Goal: Communication & Community: Answer question/provide support

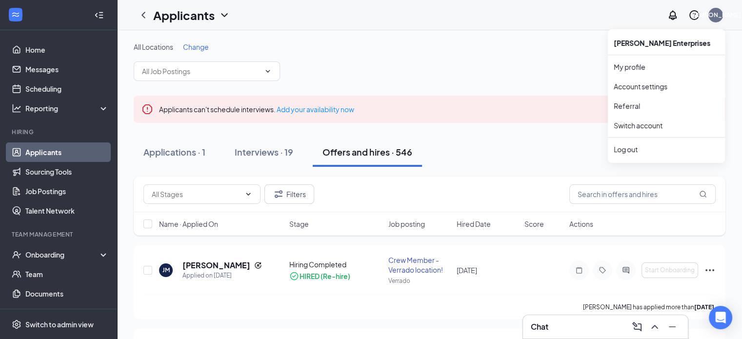
click at [719, 17] on div "[PERSON_NAME]" at bounding box center [716, 15] width 50 height 8
click at [642, 127] on link "Switch account" at bounding box center [638, 125] width 49 height 9
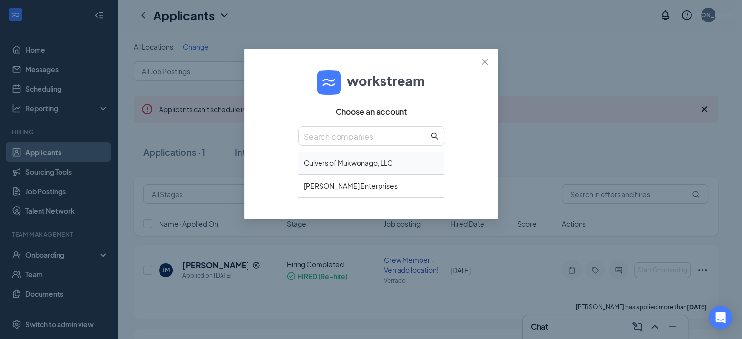
click at [355, 165] on div "Culvers of Mukwonago, LLC" at bounding box center [371, 163] width 146 height 23
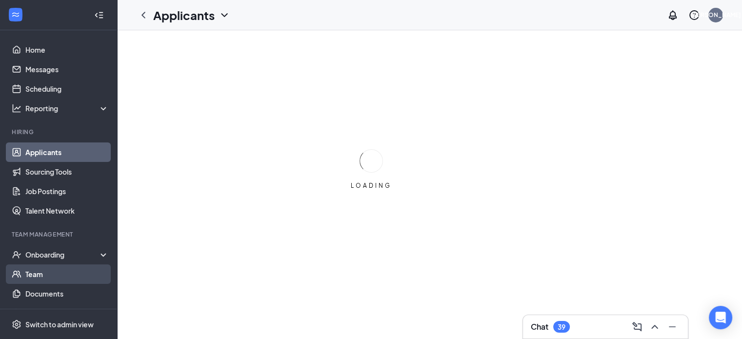
click at [39, 274] on link "Team" at bounding box center [66, 274] width 83 height 20
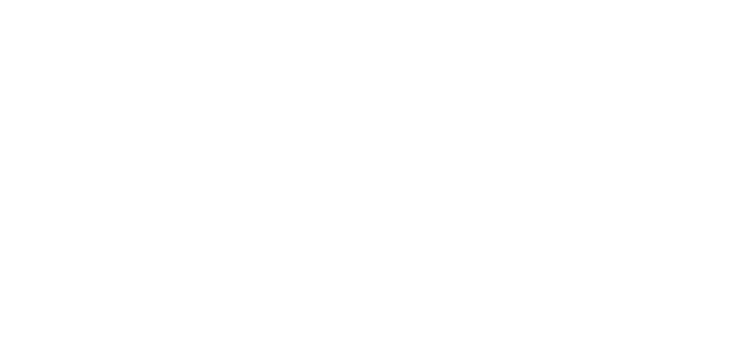
click at [42, 150] on body at bounding box center [374, 169] width 749 height 339
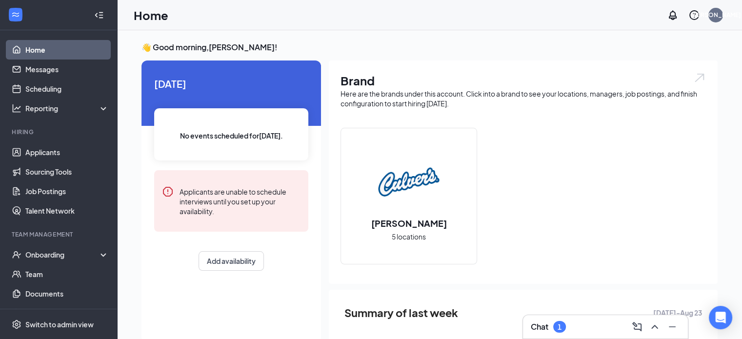
click at [589, 323] on div "Chat 1" at bounding box center [605, 327] width 149 height 16
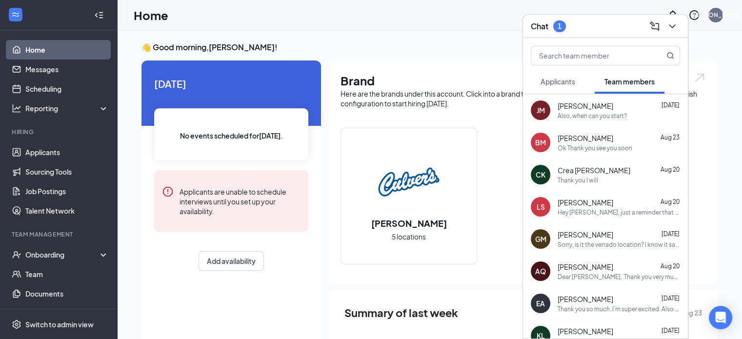
click at [568, 84] on span "Applicants" at bounding box center [558, 81] width 35 height 9
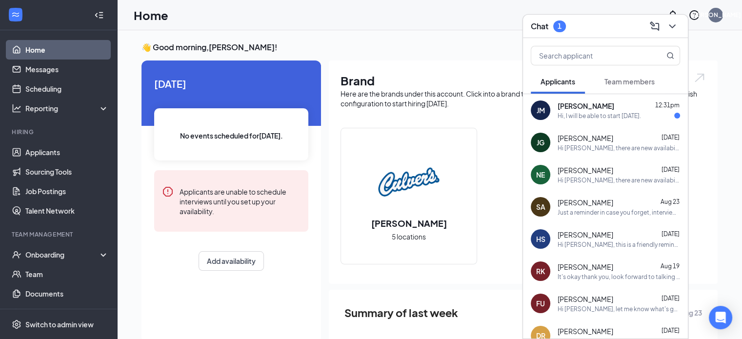
click at [624, 117] on div "Hi, I will be able to start this thursday." at bounding box center [599, 116] width 83 height 8
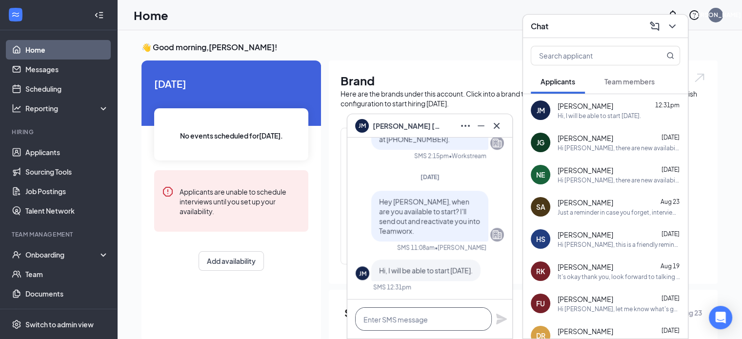
click at [440, 318] on textarea at bounding box center [423, 318] width 137 height 23
click at [638, 80] on span "Team members" at bounding box center [629, 81] width 50 height 9
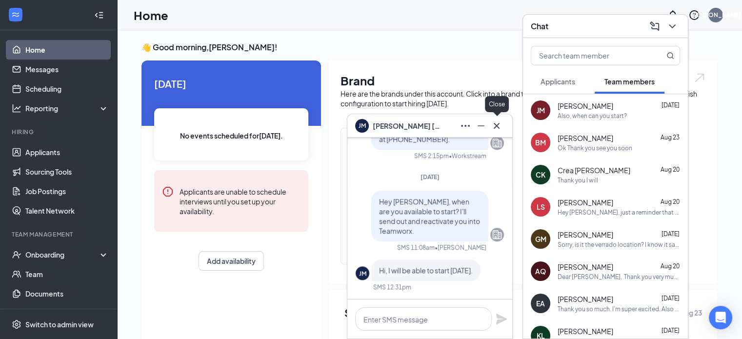
click at [501, 127] on icon "Cross" at bounding box center [497, 126] width 12 height 12
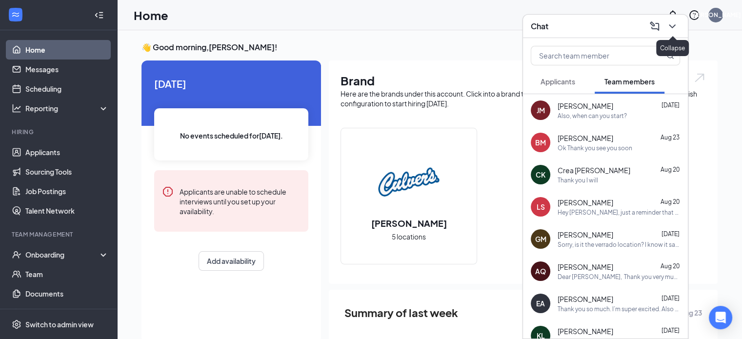
click at [675, 27] on icon "ChevronDown" at bounding box center [672, 26] width 12 height 12
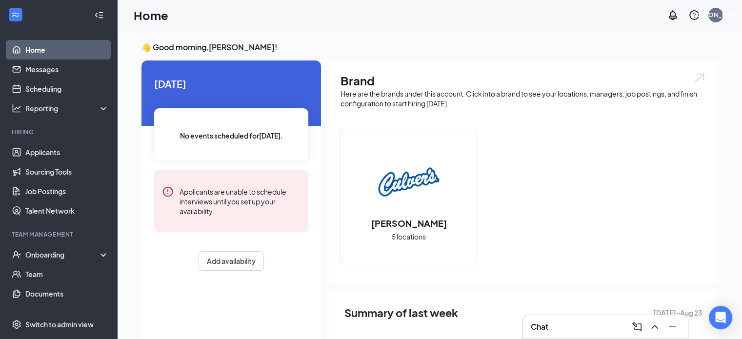
click at [597, 323] on div "Chat" at bounding box center [605, 327] width 149 height 16
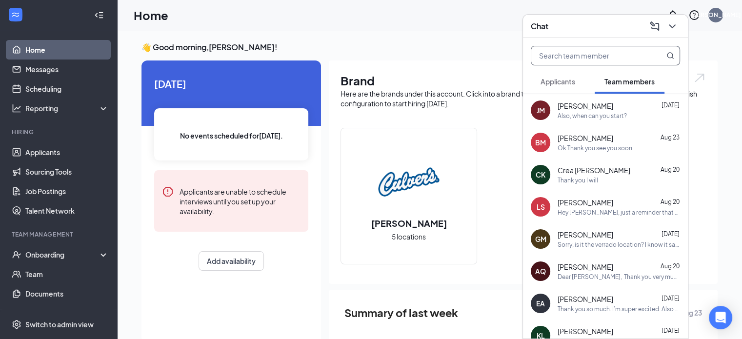
click at [583, 60] on input "text" at bounding box center [589, 55] width 116 height 19
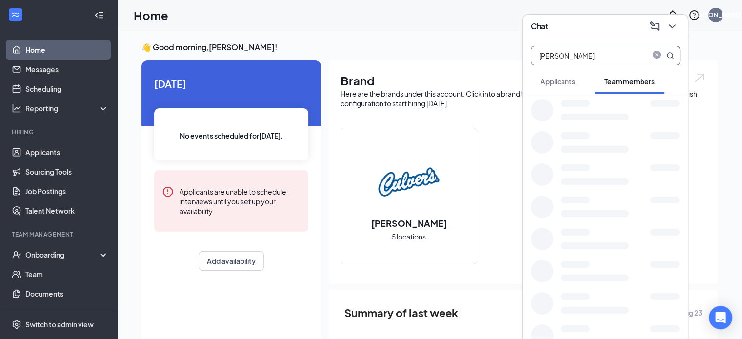
type input "andrea"
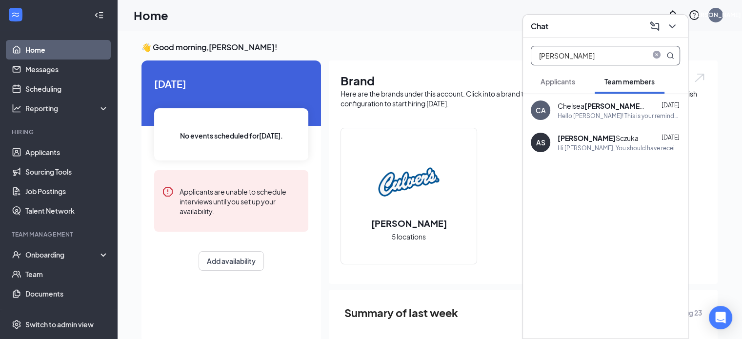
click at [600, 141] on div "Andrea Sczuka" at bounding box center [598, 138] width 81 height 10
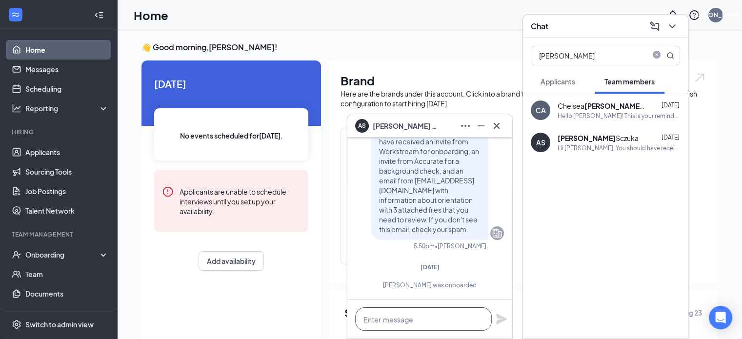
click at [401, 323] on textarea at bounding box center [423, 318] width 137 height 23
click at [425, 322] on textarea "Hello Andrea," at bounding box center [423, 318] width 137 height 23
type textarea "Hello Andrea,"
click at [562, 79] on span "Applicants" at bounding box center [558, 81] width 35 height 9
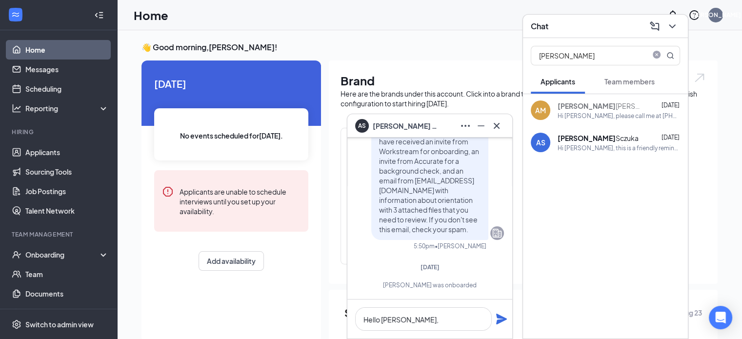
click at [611, 149] on div "Hi Andrea, this is a friendly reminder. Your meeting with Culver's for Crew Mem…" at bounding box center [619, 148] width 122 height 8
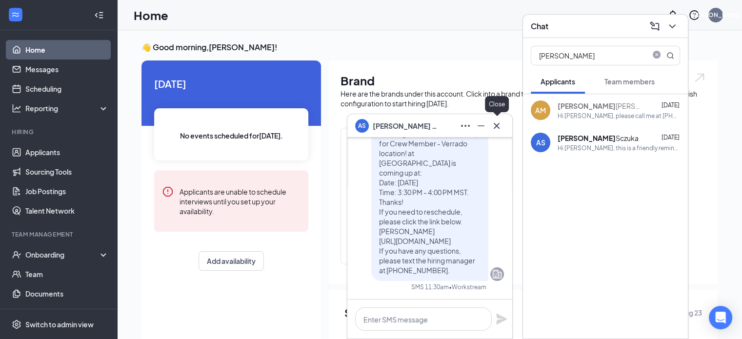
click at [501, 126] on icon "Cross" at bounding box center [497, 126] width 12 height 12
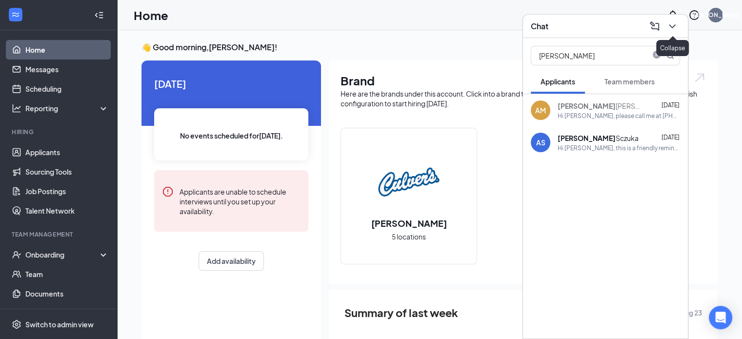
click at [678, 28] on icon "ChevronDown" at bounding box center [672, 26] width 12 height 12
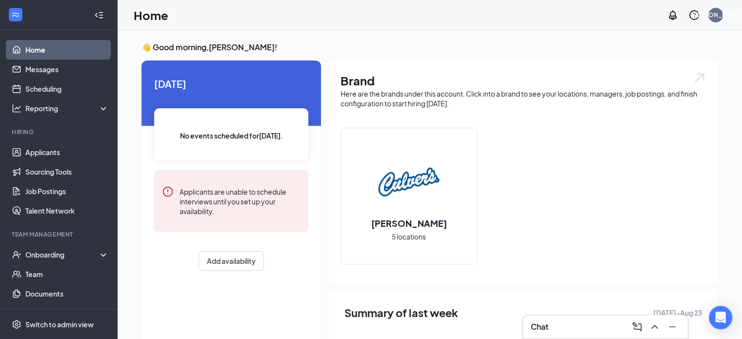
click at [559, 333] on div "Chat" at bounding box center [605, 327] width 149 height 16
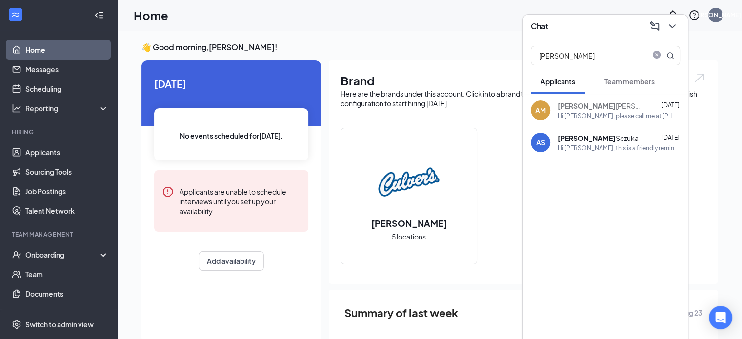
click at [630, 85] on span "Team members" at bounding box center [629, 81] width 50 height 9
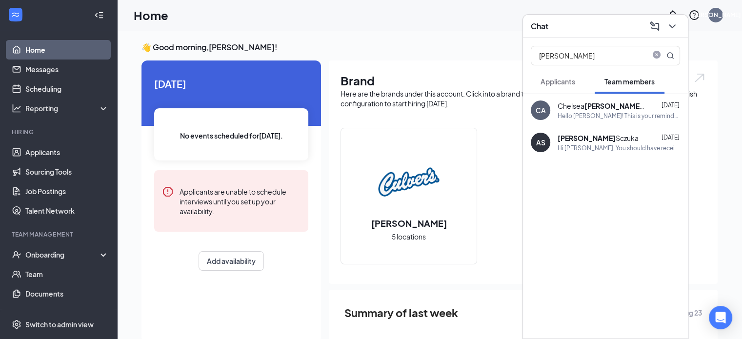
click at [615, 138] on div "Andrea Sczuka Jan 31, 2024" at bounding box center [619, 138] width 122 height 10
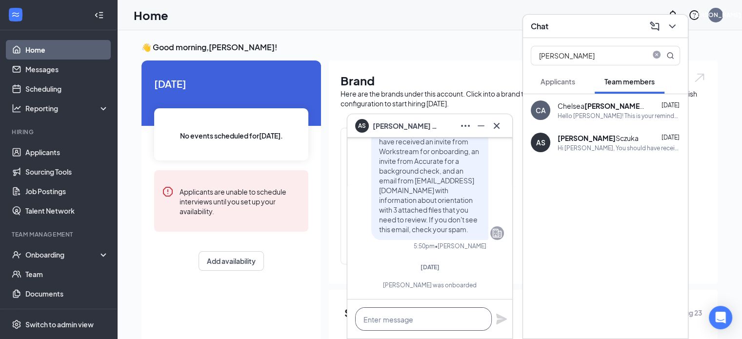
click at [418, 323] on textarea at bounding box center [423, 318] width 137 height 23
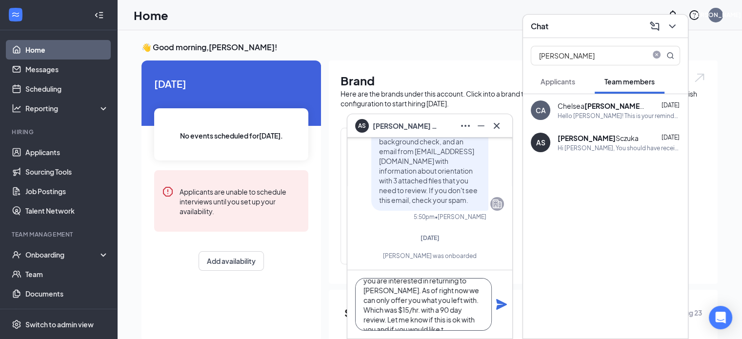
scroll to position [29, 0]
type textarea "Hey Andrea, we are glad you are interested in returning to Culver's. As of righ…"
drag, startPoint x: 474, startPoint y: 321, endPoint x: 338, endPoint y: 257, distance: 151.0
click at [338, 257] on div "AS Andrea Sczuka AS Andrea Sczuka Team member Crew Member - Verrado Way Locatio…" at bounding box center [429, 253] width 625 height 446
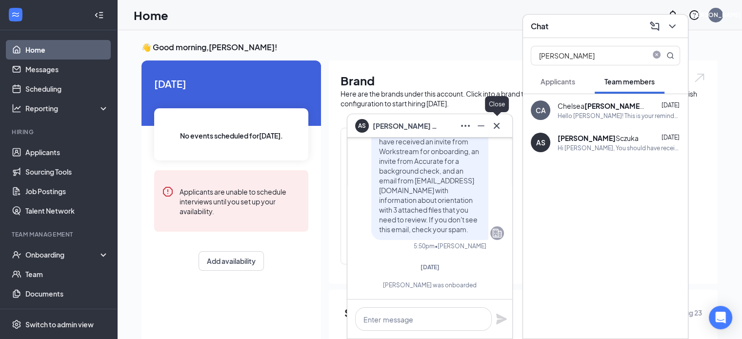
click at [502, 125] on icon "Cross" at bounding box center [497, 126] width 12 height 12
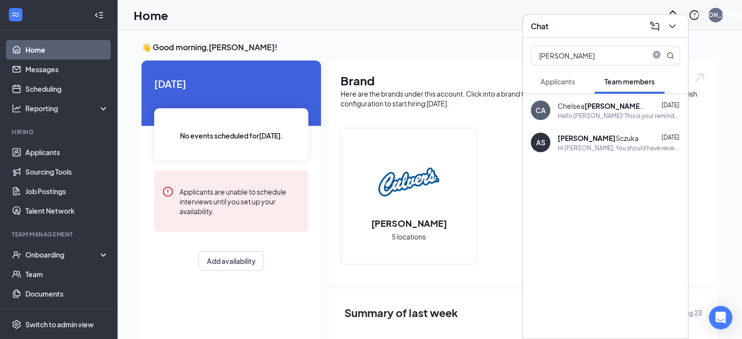
click at [572, 83] on span "Applicants" at bounding box center [558, 81] width 35 height 9
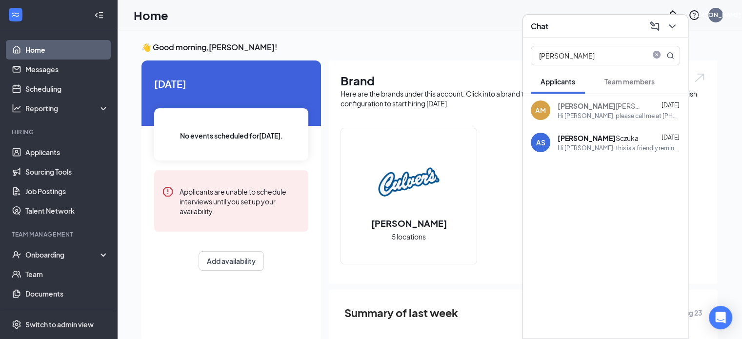
click at [603, 137] on div "Andrea Sczuka" at bounding box center [598, 138] width 81 height 10
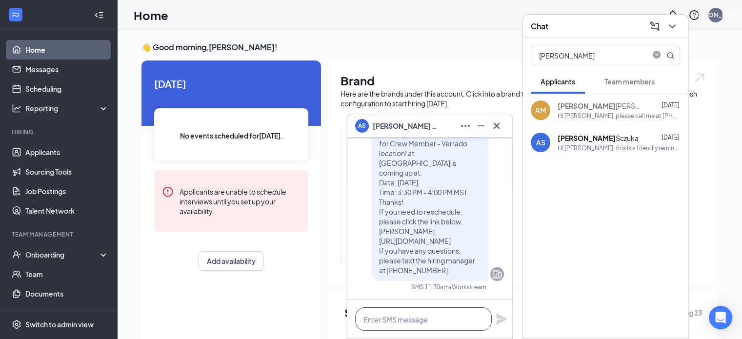
click at [415, 322] on textarea at bounding box center [423, 318] width 137 height 23
paste textarea "Hey Andrea, we are glad you are interested in returning to Culver's. As of righ…"
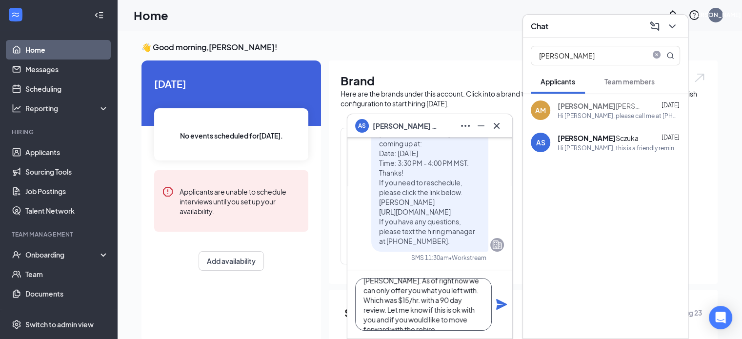
type textarea "Hey Andrea, we are glad you are interested in returning to Culver's. As of righ…"
click at [503, 308] on icon "Plane" at bounding box center [502, 305] width 12 height 12
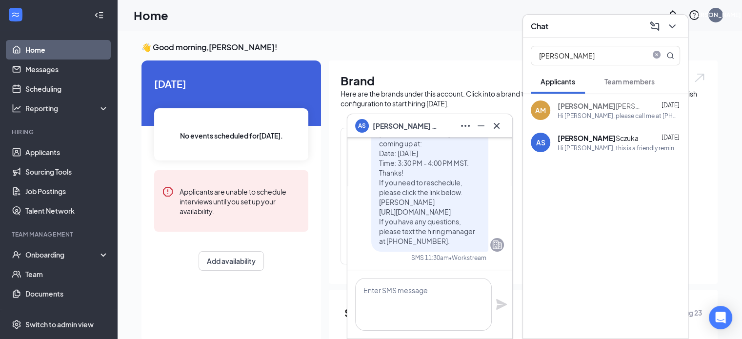
scroll to position [0, 0]
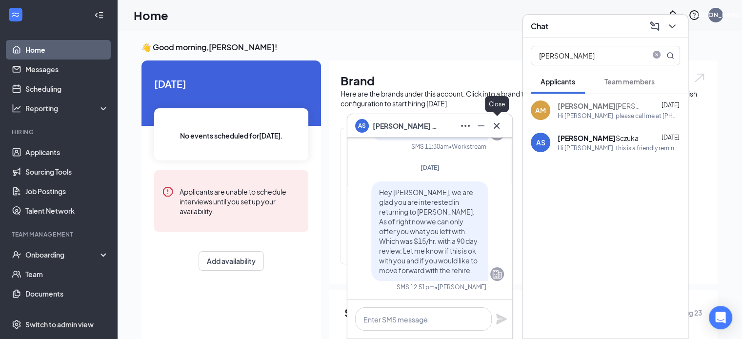
click at [499, 124] on icon "Cross" at bounding box center [497, 126] width 12 height 12
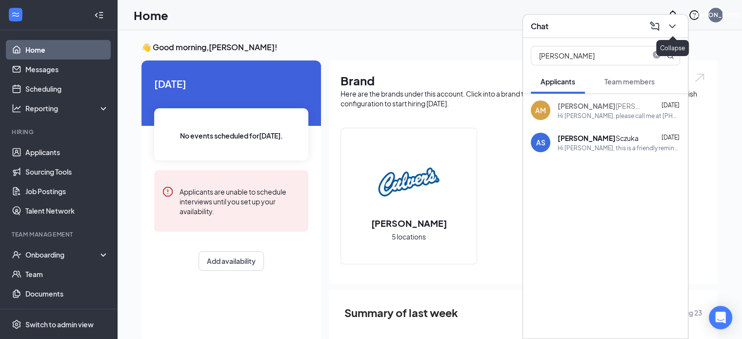
click at [675, 25] on icon "ChevronDown" at bounding box center [672, 26] width 12 height 12
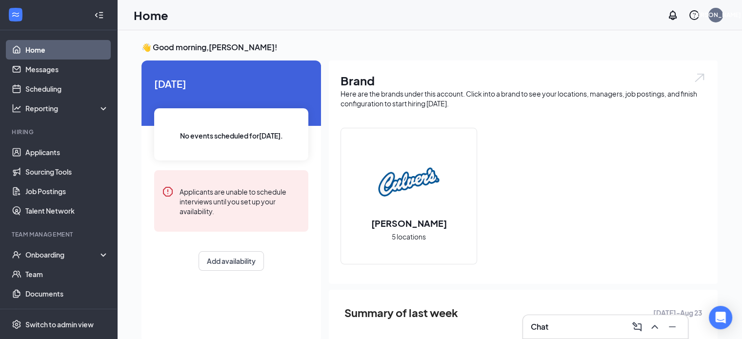
click at [550, 174] on div "Culver's 5 locations" at bounding box center [523, 200] width 365 height 144
click at [574, 329] on div "Chat 1" at bounding box center [605, 327] width 149 height 16
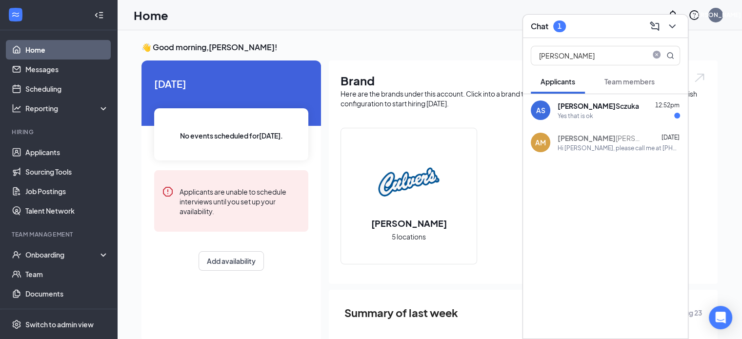
click at [608, 115] on div "Yes that is ok" at bounding box center [619, 116] width 122 height 8
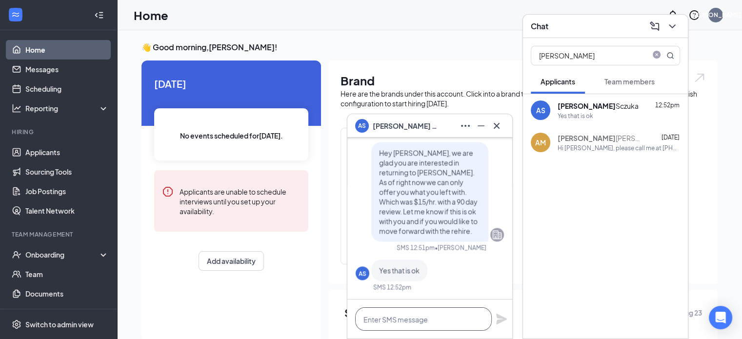
click at [447, 321] on textarea at bounding box center [423, 318] width 137 height 23
drag, startPoint x: 447, startPoint y: 318, endPoint x: 309, endPoint y: 310, distance: 138.3
click at [309, 310] on div "AS Andrea Sczuka AS Andrea Sczuka Applicant Crew Member - Verrado location! • V…" at bounding box center [429, 253] width 625 height 446
click at [402, 314] on textarea "Great!" at bounding box center [423, 318] width 137 height 23
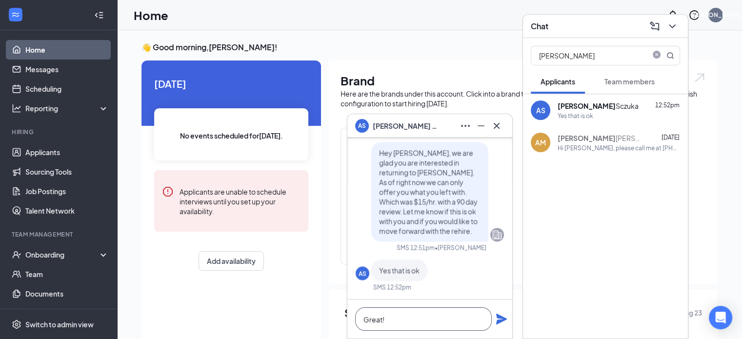
click at [412, 321] on textarea "Great!" at bounding box center [423, 318] width 137 height 23
click at [430, 321] on textarea "Great!" at bounding box center [423, 318] width 137 height 23
click at [437, 322] on textarea "Great!" at bounding box center [423, 318] width 137 height 23
click at [415, 321] on textarea "Great!" at bounding box center [423, 318] width 137 height 23
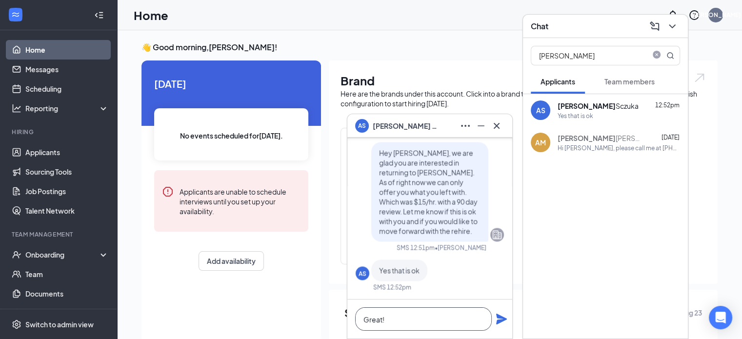
click at [415, 321] on textarea "Great!" at bounding box center [423, 318] width 137 height 23
type textarea "Great!"
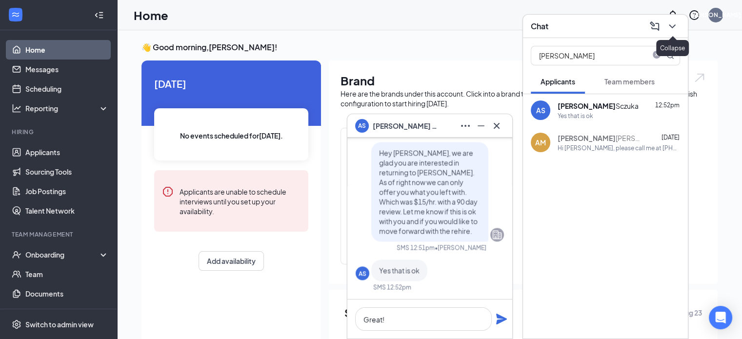
click at [675, 26] on icon "ChevronDown" at bounding box center [672, 26] width 12 height 12
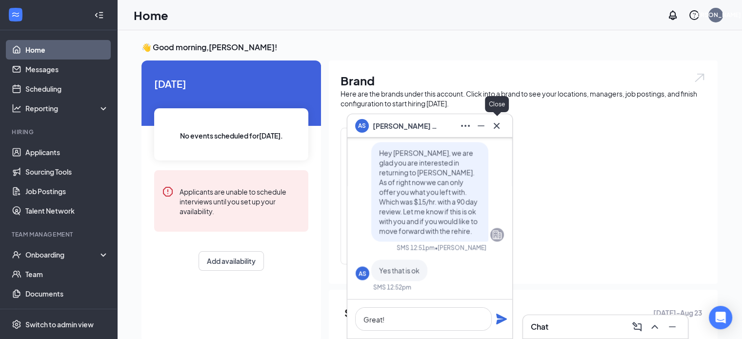
click at [498, 126] on icon "Cross" at bounding box center [497, 126] width 12 height 12
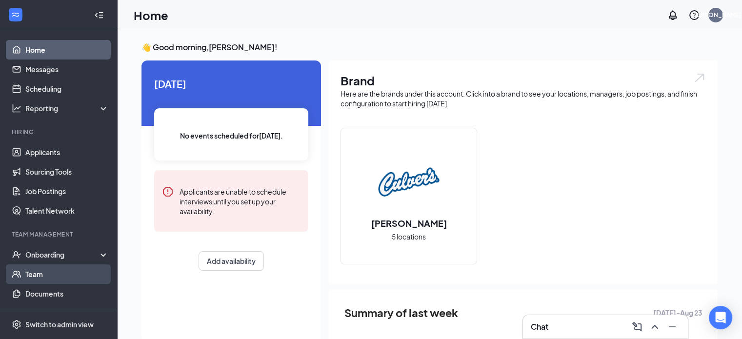
click at [34, 275] on link "Team" at bounding box center [66, 274] width 83 height 20
